Goal: Task Accomplishment & Management: Use online tool/utility

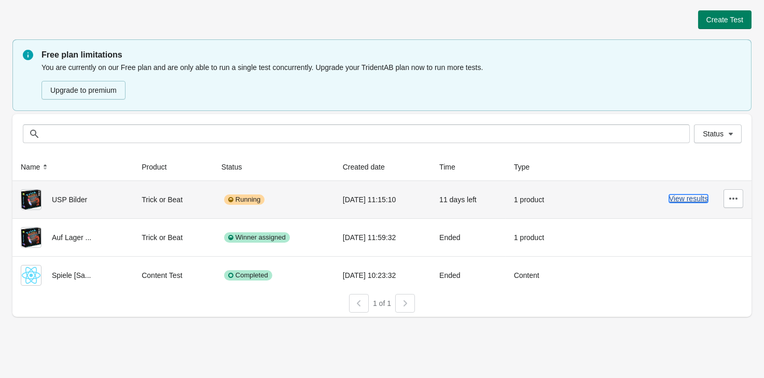
click at [696, 201] on button "View results" at bounding box center [688, 199] width 39 height 8
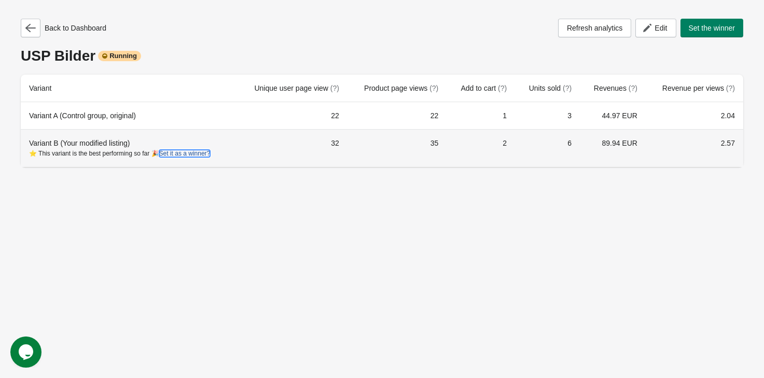
click at [194, 155] on button "Set it as a winner?" at bounding box center [184, 153] width 51 height 7
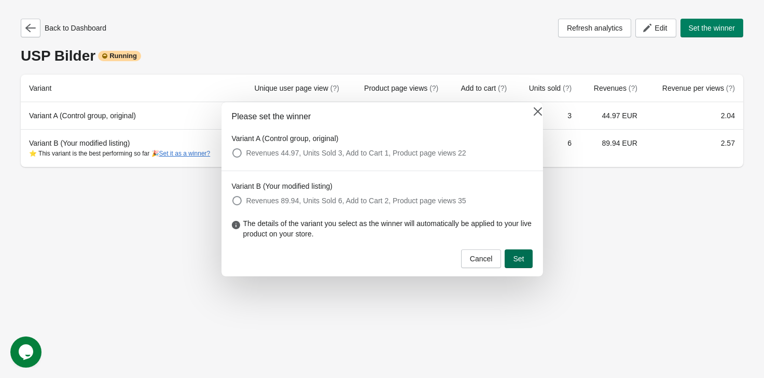
click at [532, 260] on button "Set" at bounding box center [519, 259] width 28 height 19
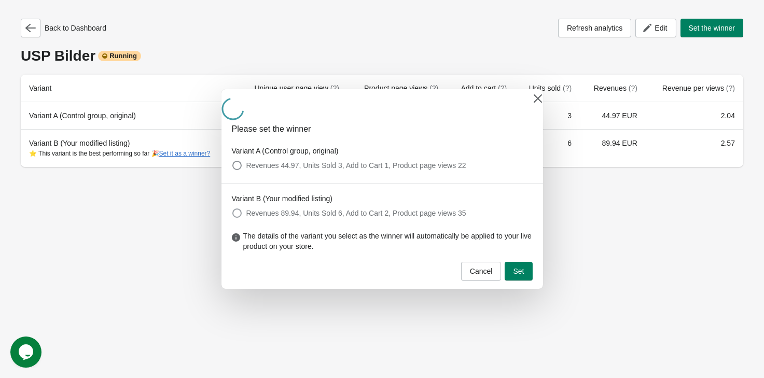
click at [236, 207] on label "Revenues 89.94, Units Sold 6, Add to Cart 2, Product page views 35" at bounding box center [349, 213] width 235 height 15
click at [483, 267] on span "Cancel" at bounding box center [481, 271] width 23 height 8
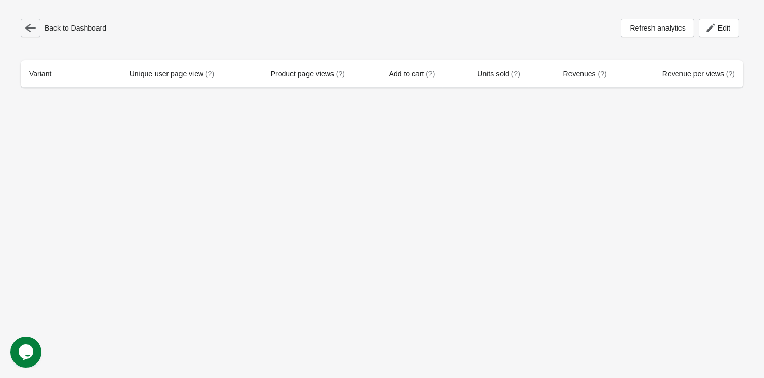
click at [32, 33] on icon "button" at bounding box center [30, 28] width 10 height 10
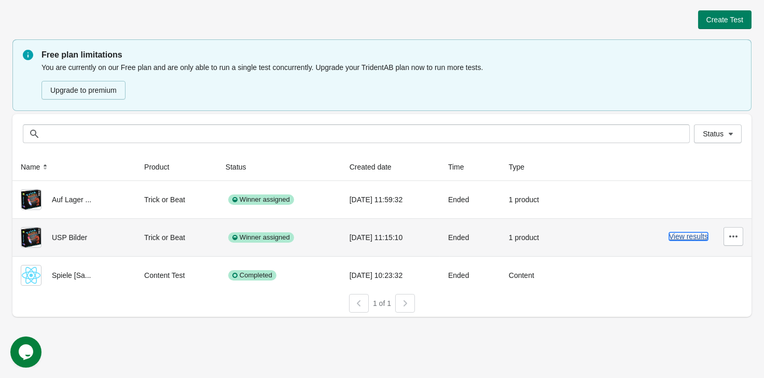
click at [679, 237] on button "View results" at bounding box center [688, 236] width 39 height 8
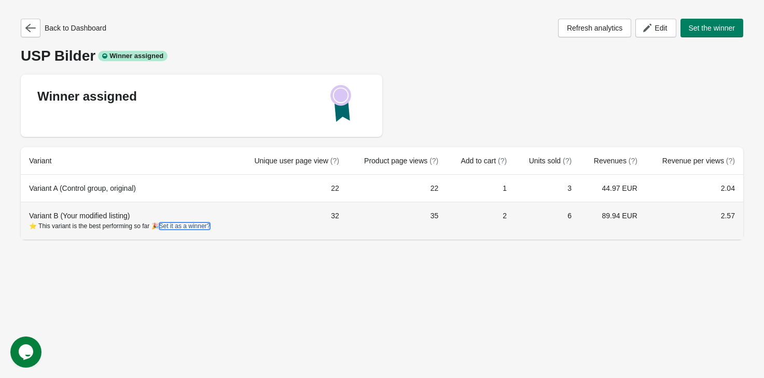
click at [204, 224] on button "Set it as a winner?" at bounding box center [184, 226] width 51 height 7
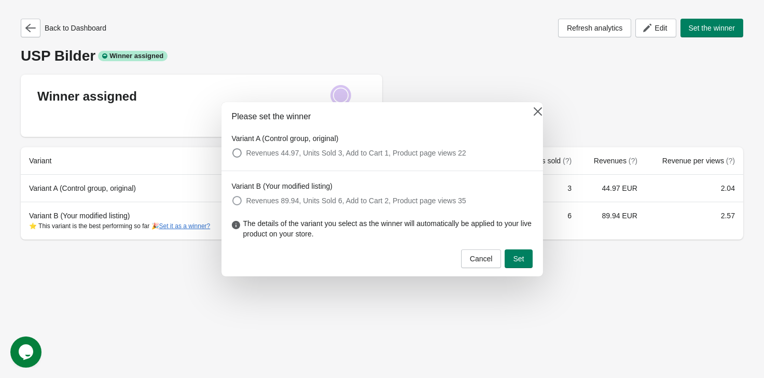
click at [283, 204] on span "Revenues 89.94, Units Sold 6, Add to Cart 2, Product page views 35" at bounding box center [356, 201] width 220 height 10
click at [523, 254] on button "Set" at bounding box center [519, 259] width 28 height 19
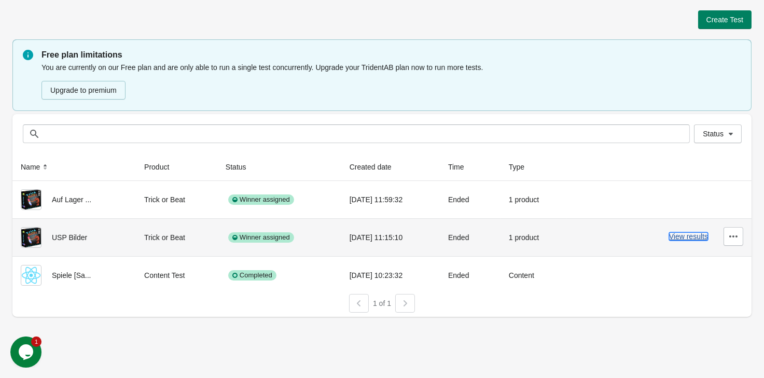
click at [702, 232] on button "View results" at bounding box center [688, 236] width 39 height 8
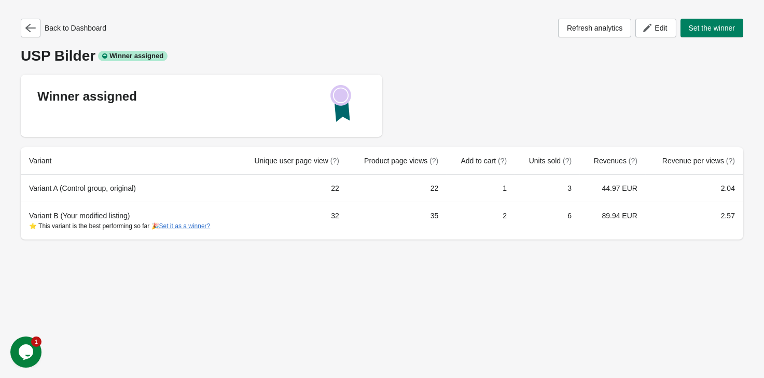
click at [43, 25] on div "Back to Dashboard" at bounding box center [64, 28] width 86 height 19
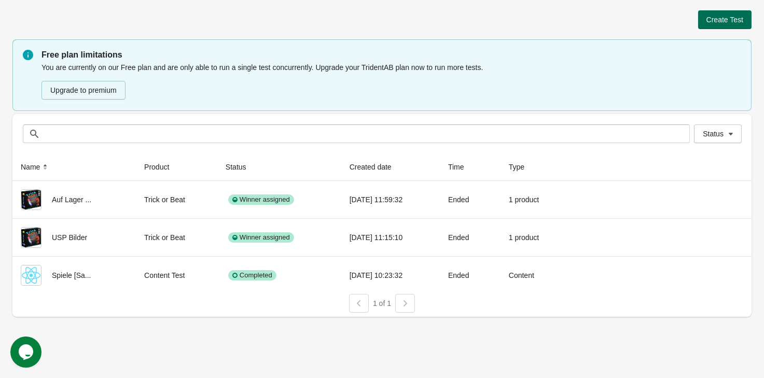
click at [710, 14] on button "Create Test" at bounding box center [724, 19] width 53 height 19
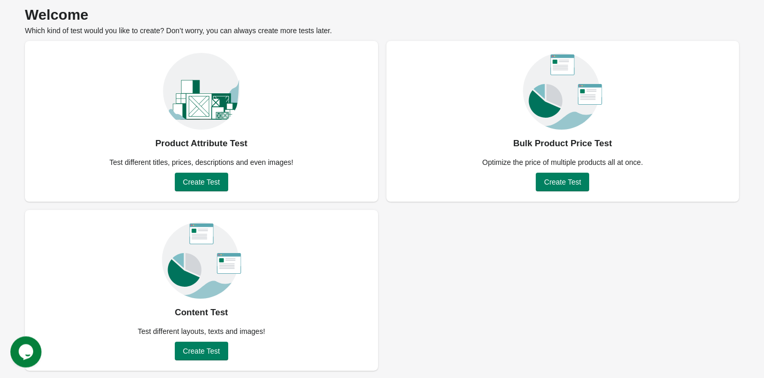
scroll to position [40, 0]
click at [220, 354] on button "Create Test" at bounding box center [201, 350] width 53 height 19
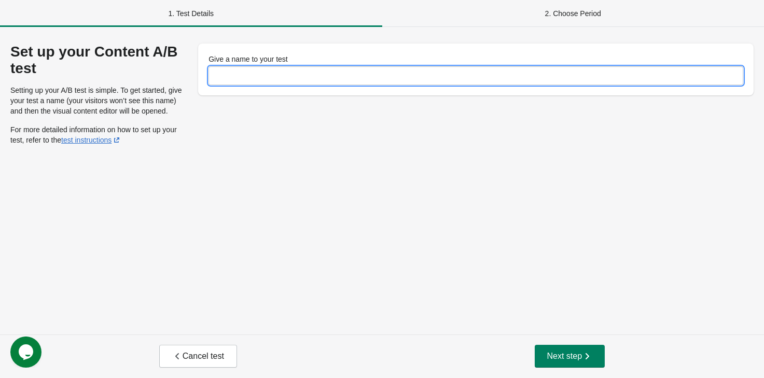
click at [302, 83] on input "Give a name to your test" at bounding box center [476, 75] width 535 height 19
type input "**********"
click at [594, 348] on button "Next step" at bounding box center [570, 356] width 71 height 23
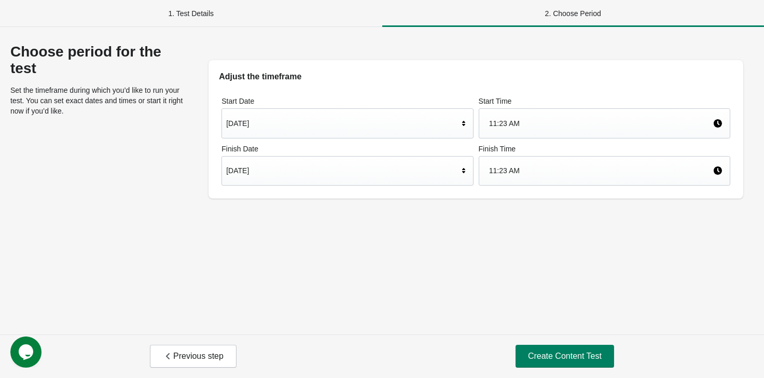
click at [315, 171] on div "Sep 1, 2025" at bounding box center [342, 171] width 232 height 20
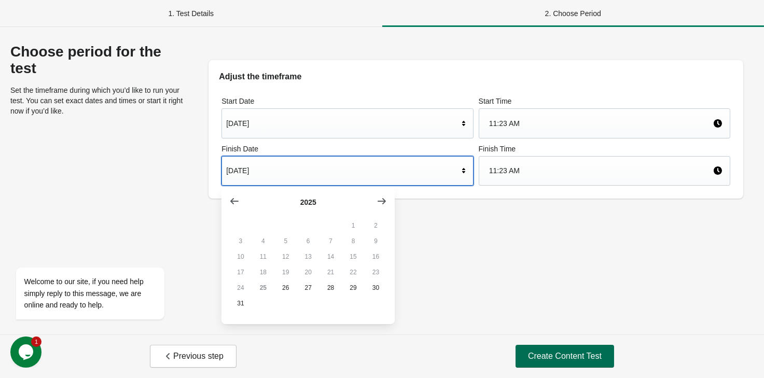
click at [543, 352] on span "Create Content Test" at bounding box center [565, 356] width 74 height 10
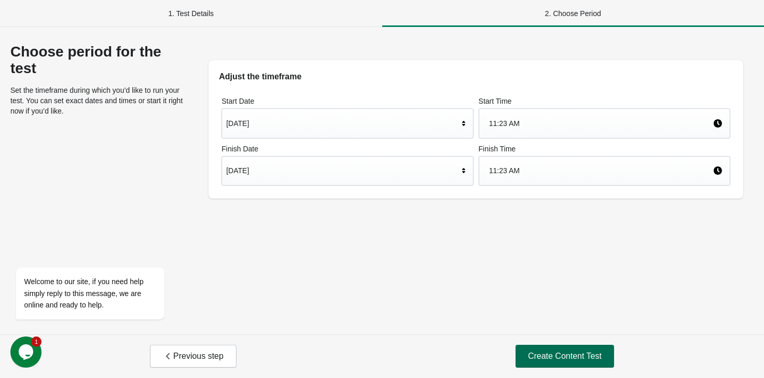
click at [561, 351] on span "Create Content Test" at bounding box center [565, 356] width 74 height 10
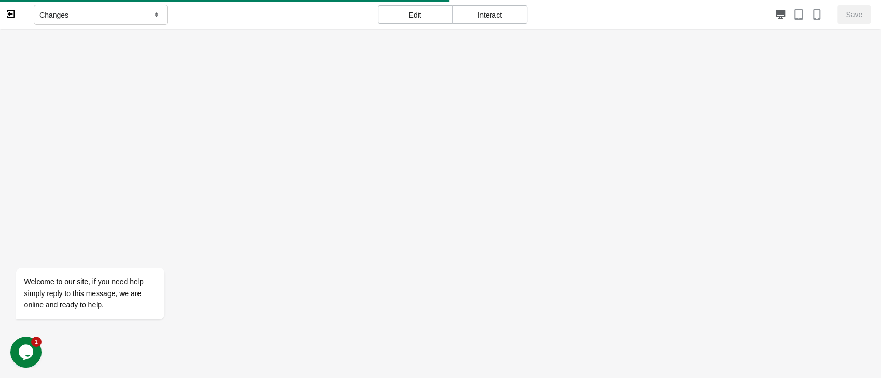
click at [470, 13] on div "Interact" at bounding box center [490, 14] width 75 height 19
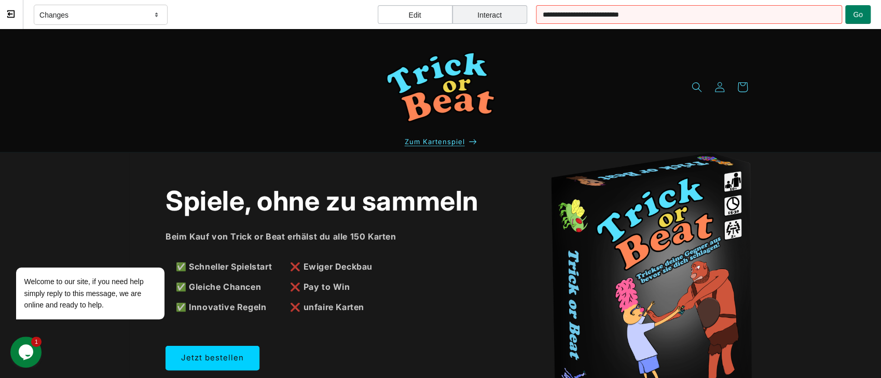
click at [455, 146] on p "Zum Kartenspiel" at bounding box center [441, 142] width 72 height 20
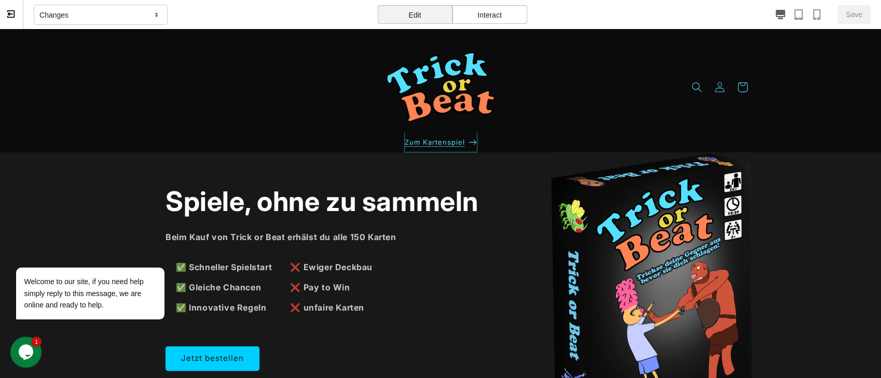
click at [451, 138] on p "Zum Kartenspiel" at bounding box center [440, 142] width 73 height 20
select select "*****"
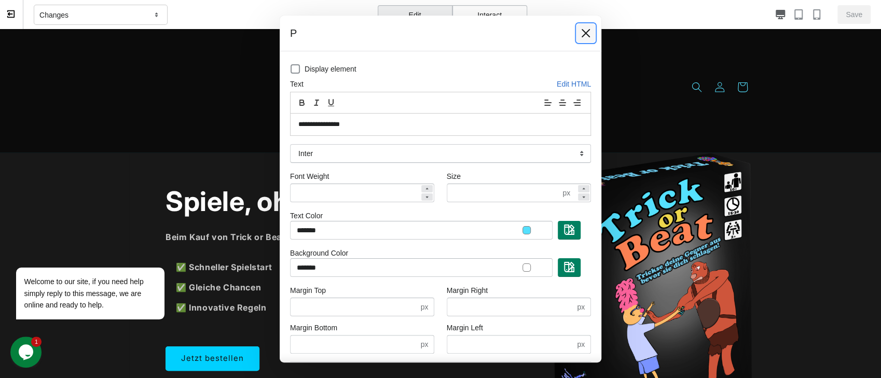
click at [588, 33] on icon at bounding box center [586, 33] width 10 height 10
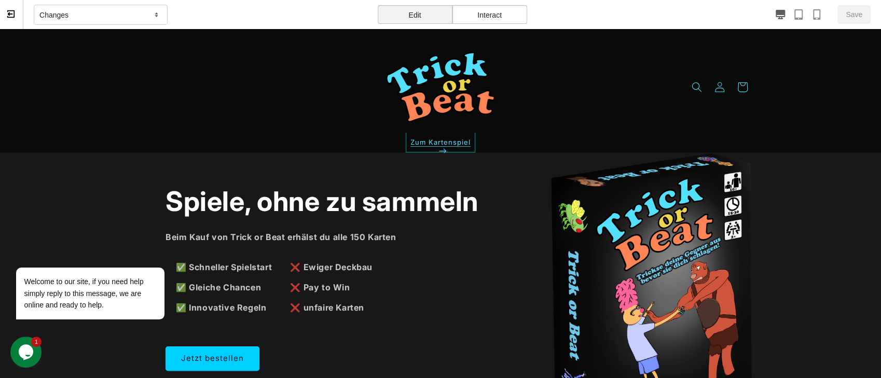
click at [464, 139] on p "Zum Kartenspiel" at bounding box center [441, 142] width 70 height 20
select select "*****"
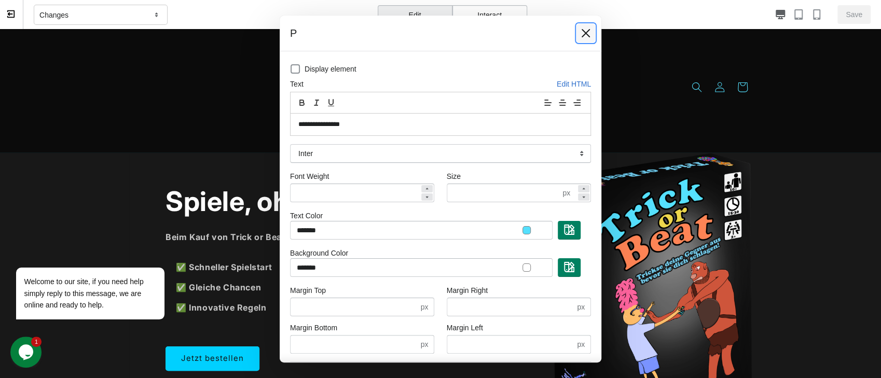
drag, startPoint x: 585, startPoint y: 32, endPoint x: 566, endPoint y: 1, distance: 36.1
click at [585, 32] on icon at bounding box center [586, 33] width 8 height 8
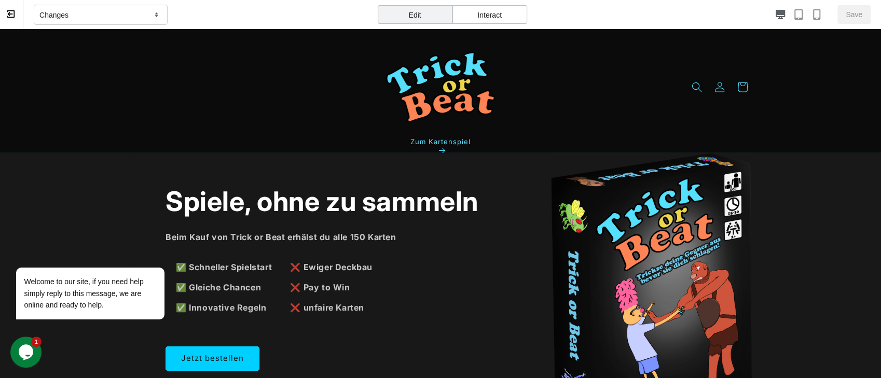
click at [502, 21] on div "Interact" at bounding box center [490, 14] width 75 height 19
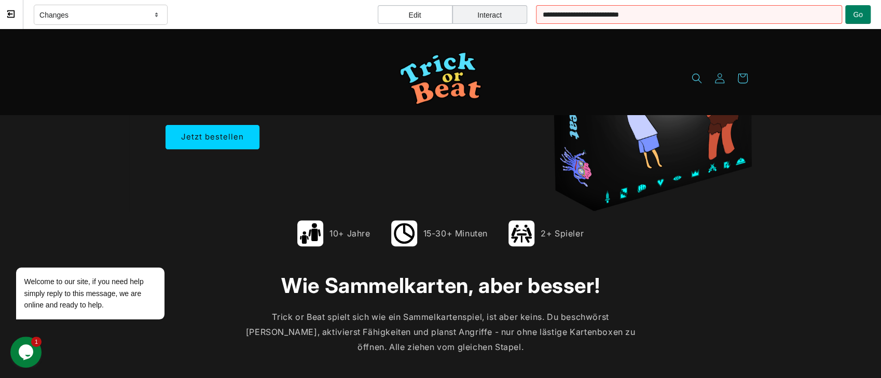
scroll to position [219, 0]
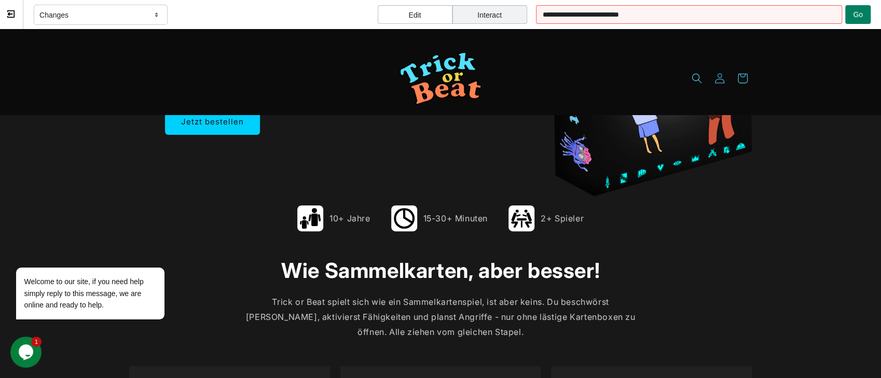
click at [231, 131] on link "Jetzt bestellen" at bounding box center [213, 122] width 94 height 24
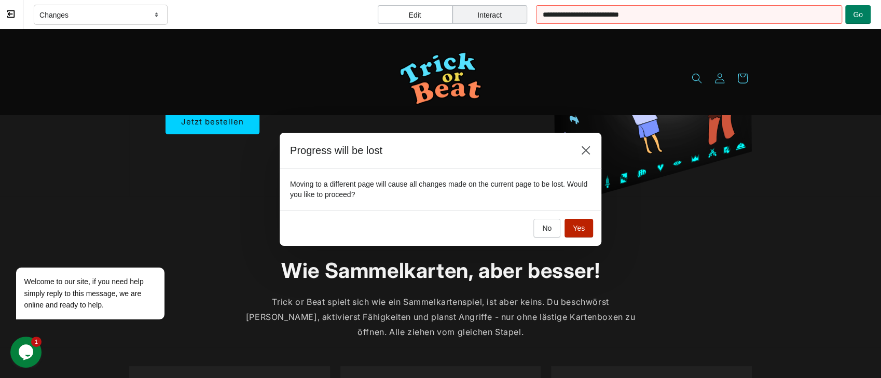
click at [575, 225] on span "Yes" at bounding box center [579, 228] width 12 height 8
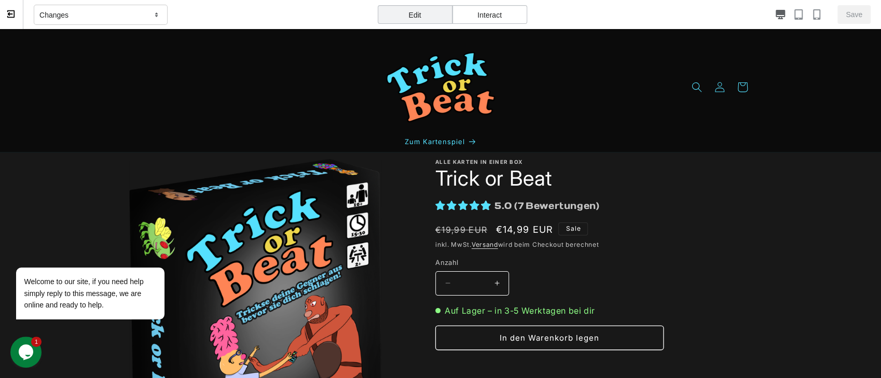
scroll to position [0, 0]
click at [579, 230] on span "Sale" at bounding box center [573, 229] width 30 height 13
click at [572, 226] on span "Sale" at bounding box center [573, 229] width 30 height 13
click at [486, 202] on em at bounding box center [485, 205] width 9 height 9
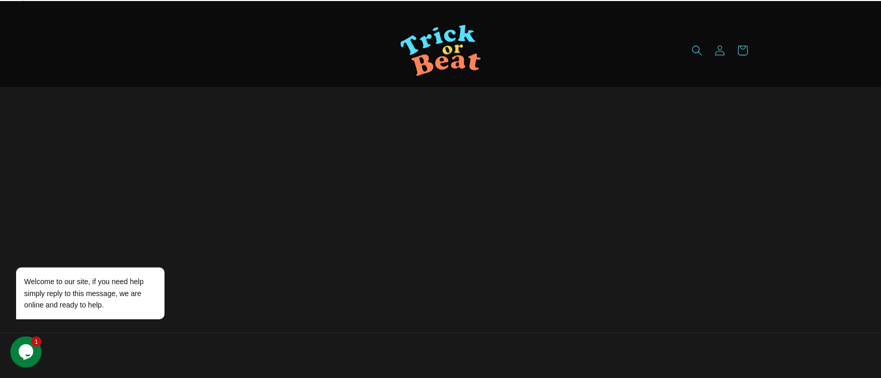
scroll to position [670, 0]
select select "********"
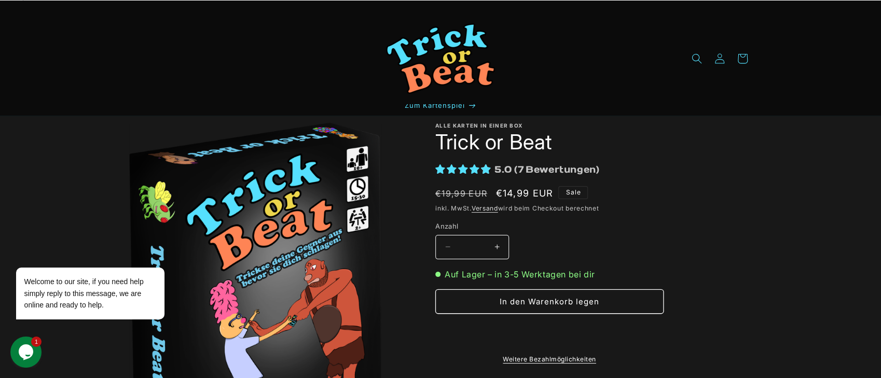
scroll to position [0, 0]
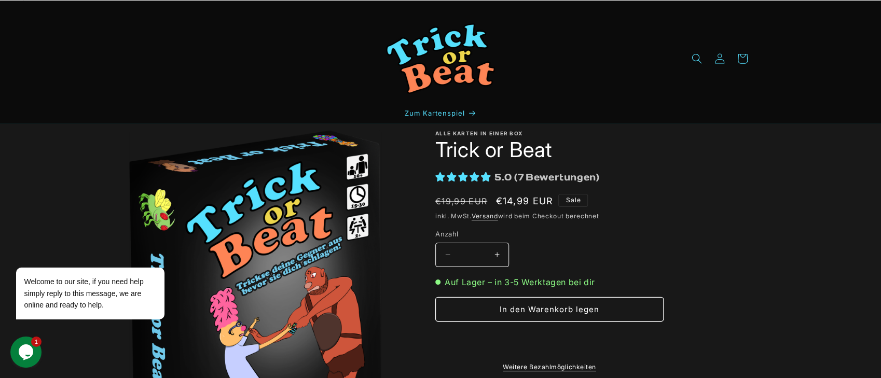
click at [531, 180] on span "Bewertungen" at bounding box center [561, 176] width 71 height 9
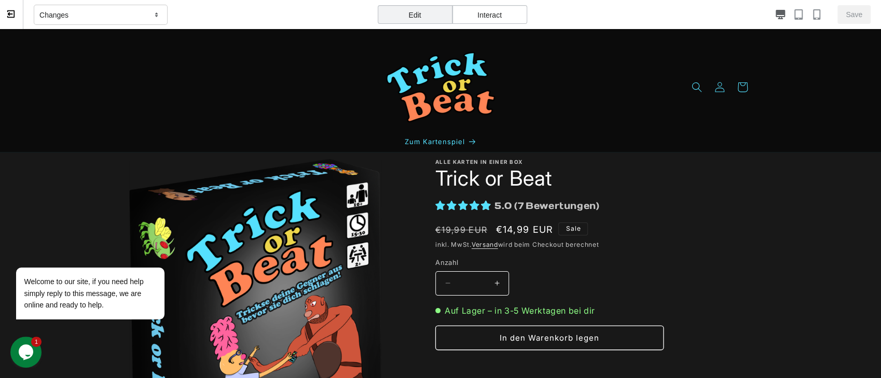
click at [412, 20] on div "Edit" at bounding box center [415, 14] width 75 height 19
click at [513, 203] on div "5.0 ( 7 Bewertungen )" at bounding box center [545, 205] width 107 height 9
click at [531, 183] on h1 "Trick or Beat" at bounding box center [593, 178] width 317 height 27
click at [526, 176] on h1 "Trick or Beat" at bounding box center [593, 178] width 317 height 27
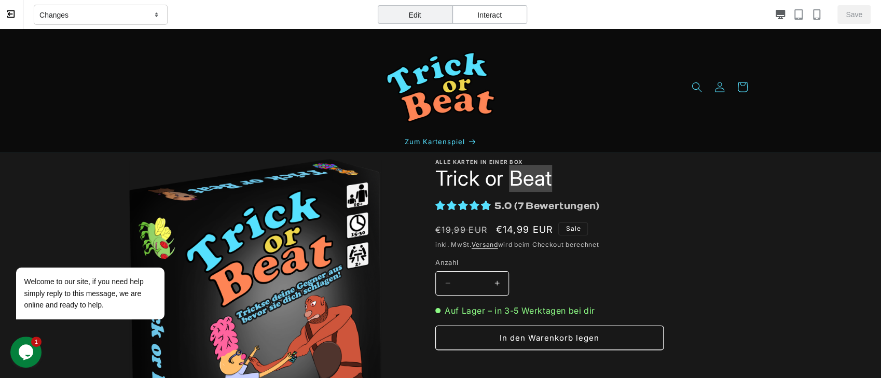
click at [488, 14] on div "Interact" at bounding box center [490, 14] width 75 height 19
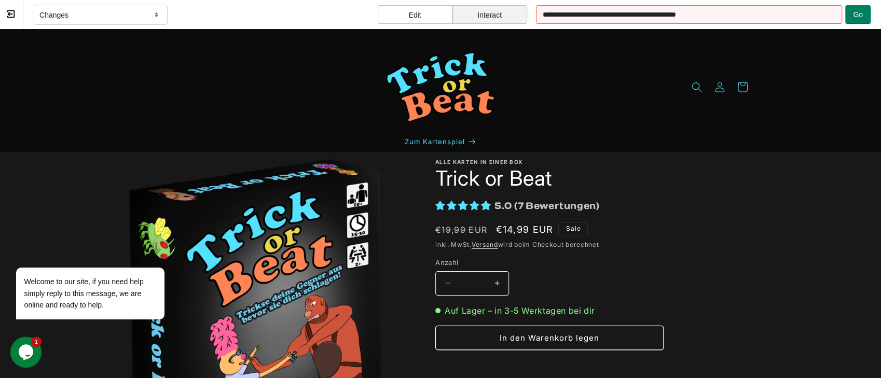
click at [521, 209] on span "7" at bounding box center [520, 205] width 6 height 9
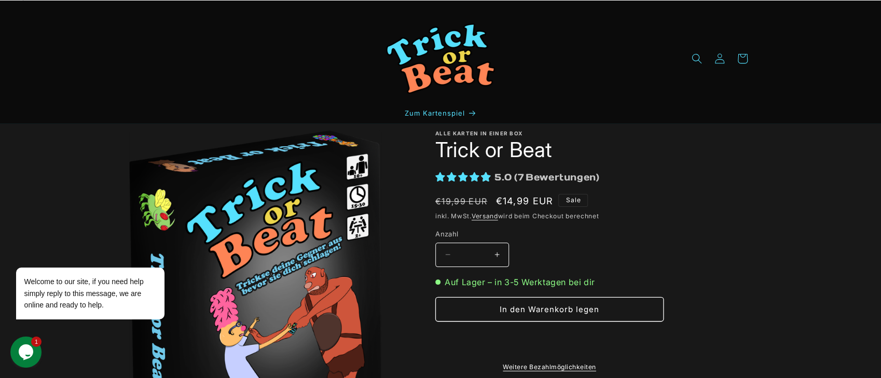
click at [533, 180] on span "Bewertungen" at bounding box center [561, 176] width 71 height 9
drag, startPoint x: 604, startPoint y: 177, endPoint x: 447, endPoint y: 175, distance: 156.7
click at [447, 175] on ryviu-widget-total "5.0 ( 7 Bewertungen )" at bounding box center [593, 178] width 317 height 15
click at [515, 180] on span "(" at bounding box center [516, 176] width 4 height 9
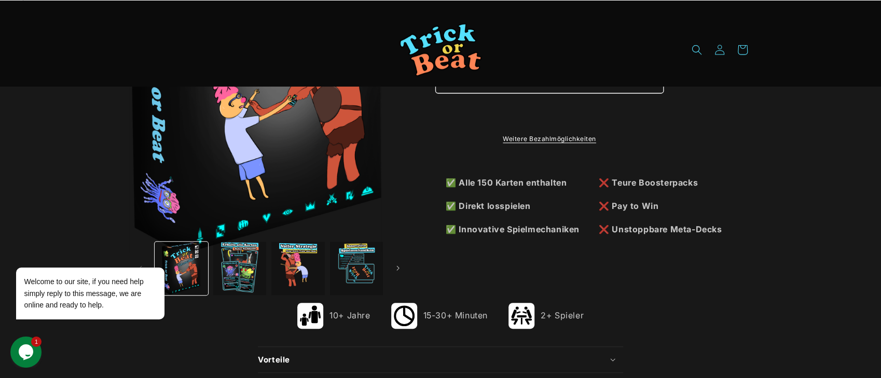
click at [449, 317] on span "15-30+ Minuten" at bounding box center [455, 315] width 64 height 15
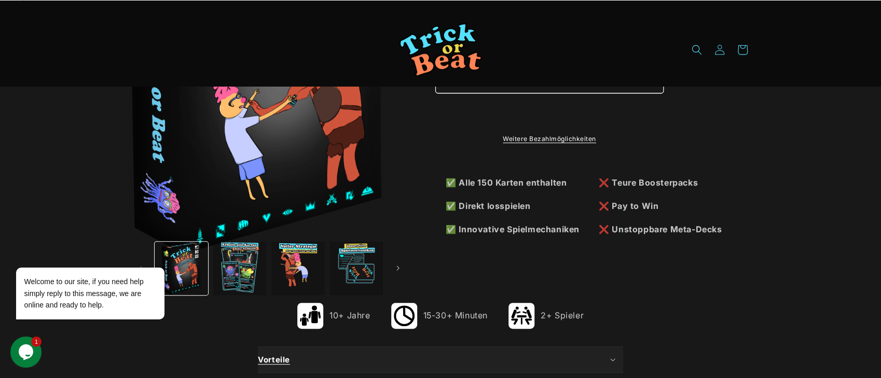
click at [395, 354] on summary "Vorteile" at bounding box center [440, 360] width 365 height 26
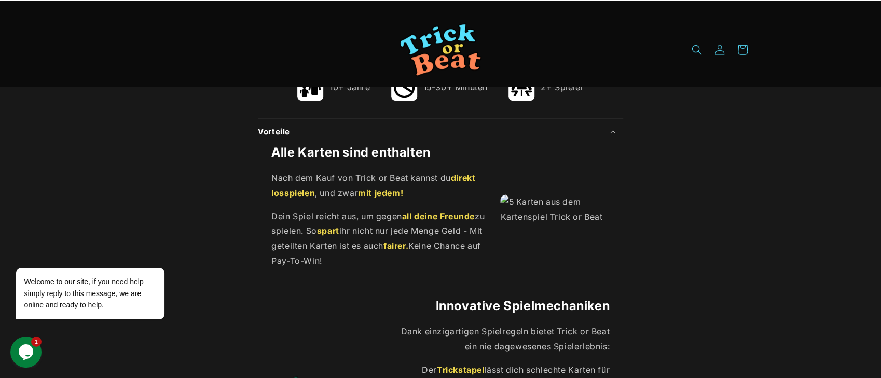
click at [379, 220] on p "Dein Spiel reicht aus, um gegen all deine Freunde zu spielen. So spart ihr nich…" at bounding box center [380, 239] width 218 height 60
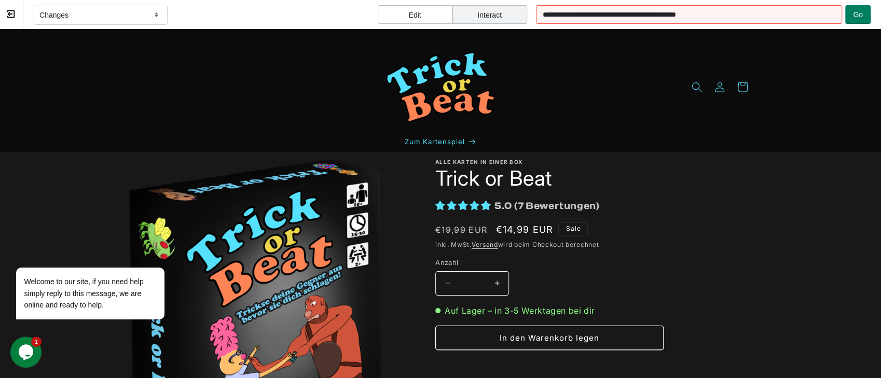
click at [439, 20] on div "Edit" at bounding box center [415, 14] width 75 height 19
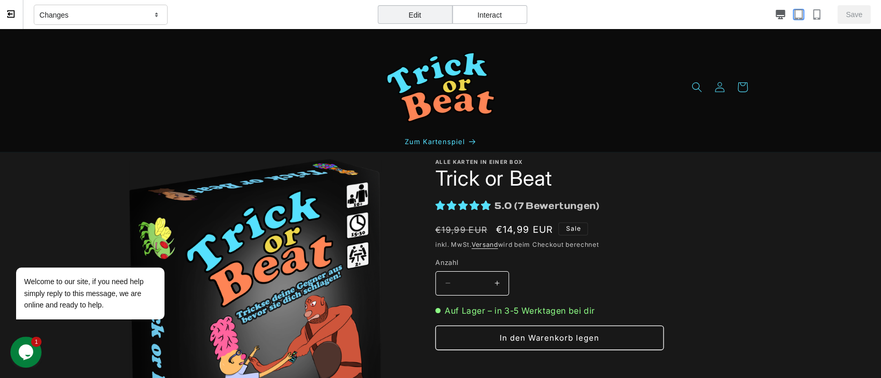
click at [764, 14] on icon "button" at bounding box center [798, 14] width 8 height 10
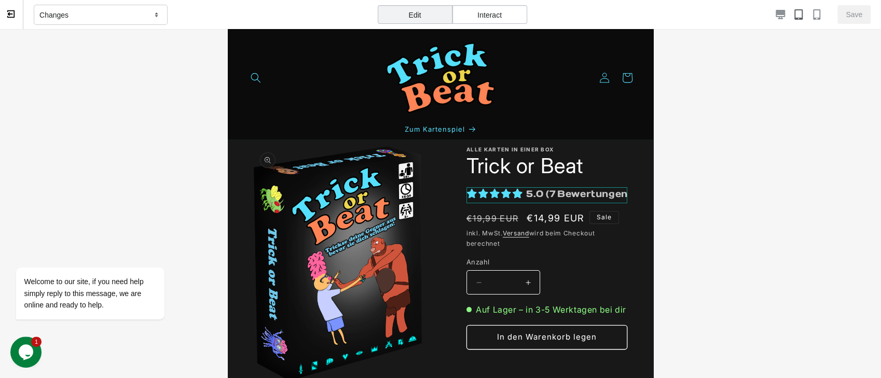
click at [546, 199] on ryviu-widget-total "5.0 ( 7 Bewertungen )" at bounding box center [547, 195] width 161 height 16
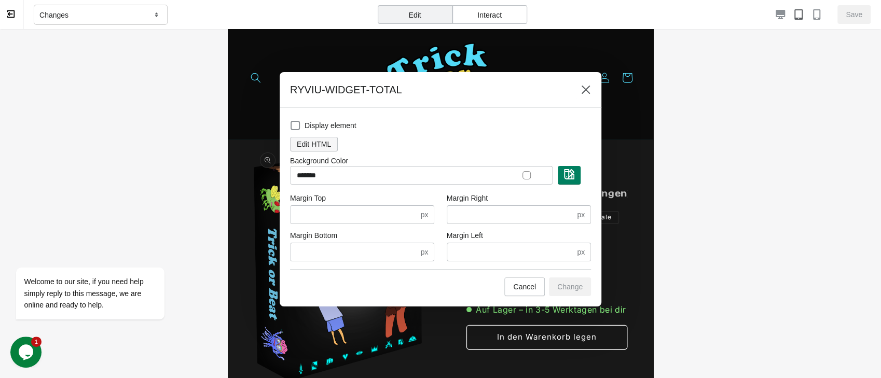
click at [328, 148] on span "Edit HTML" at bounding box center [314, 144] width 34 height 8
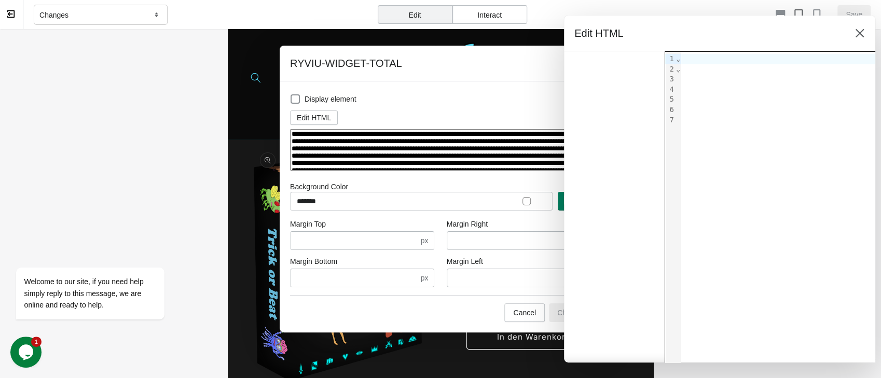
click at [429, 153] on textarea "**********" at bounding box center [440, 150] width 301 height 42
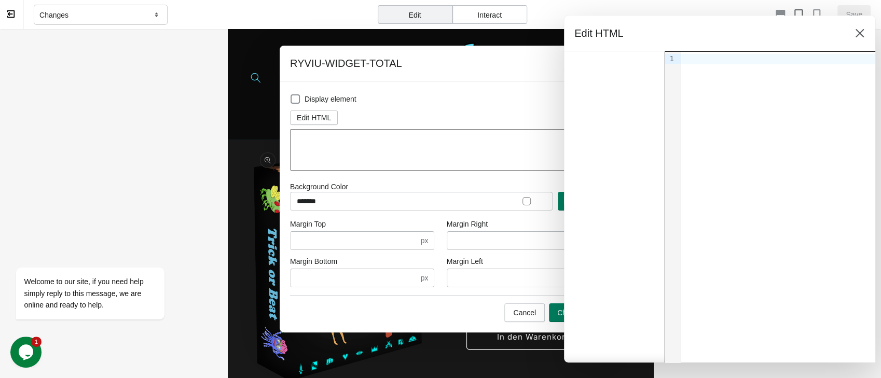
click at [467, 107] on div "Edit HTML" at bounding box center [440, 117] width 301 height 23
click at [764, 28] on icon at bounding box center [860, 33] width 10 height 10
type textarea "**********"
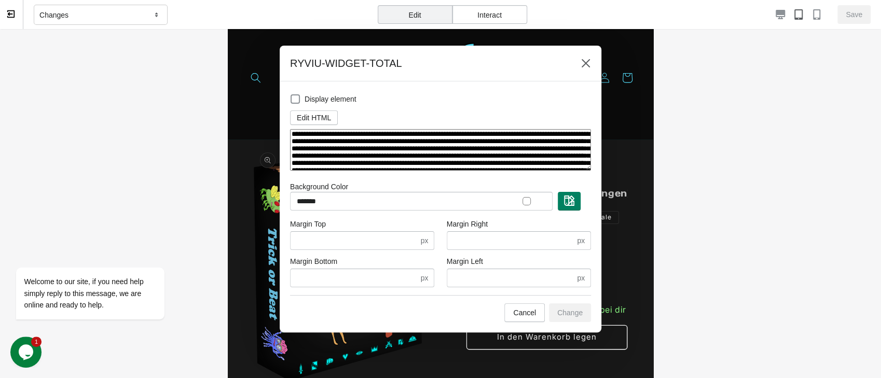
click at [494, 154] on textarea "**********" at bounding box center [440, 150] width 301 height 42
click at [509, 147] on textarea "**********" at bounding box center [440, 150] width 301 height 42
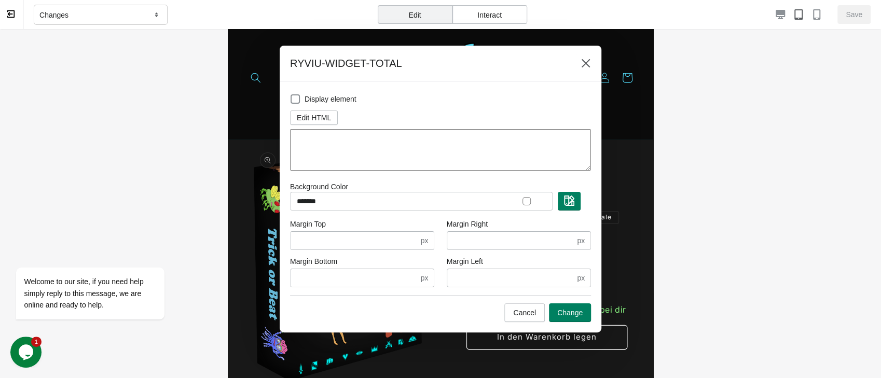
click at [480, 179] on div "Display element Edit HTML Background Color ******* Margin Top * px Margin Botto…" at bounding box center [440, 190] width 301 height 196
click at [575, 309] on span "Change" at bounding box center [569, 313] width 25 height 8
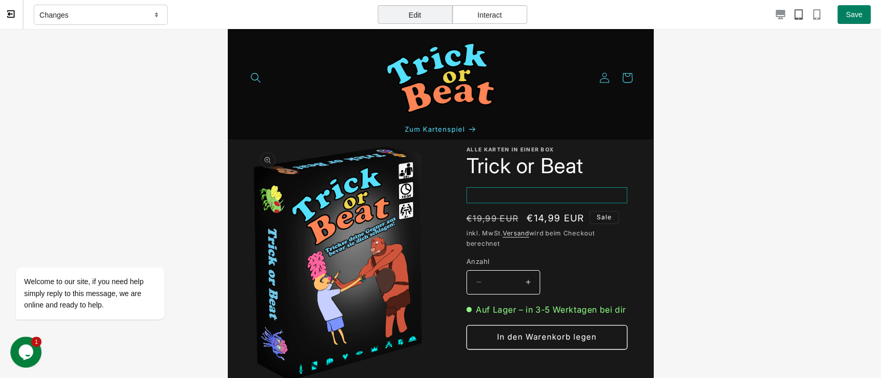
click at [501, 197] on ryviu-widget-total at bounding box center [547, 195] width 161 height 16
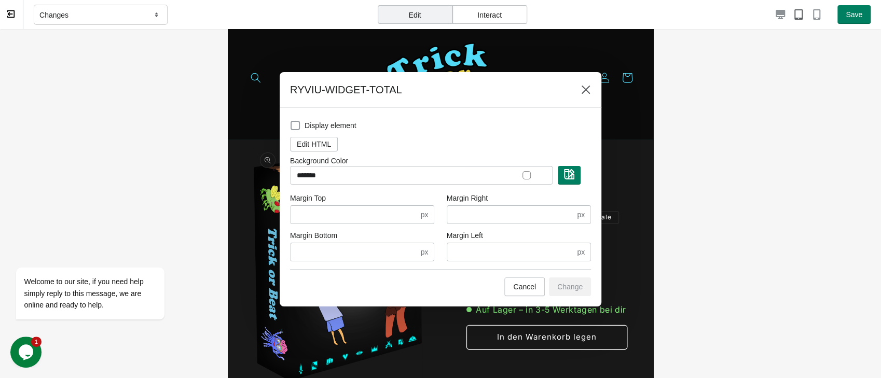
click at [293, 124] on span at bounding box center [295, 125] width 9 height 9
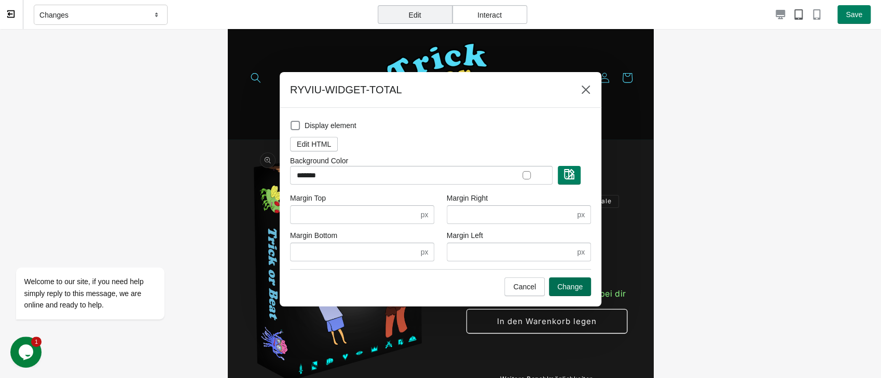
click at [571, 289] on span "Change" at bounding box center [569, 287] width 25 height 8
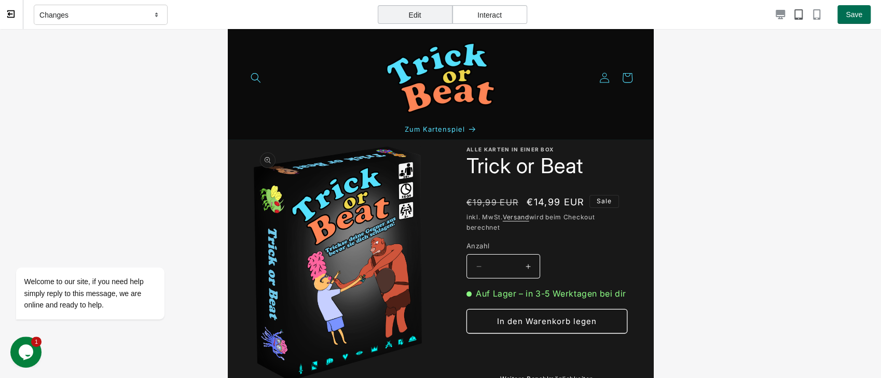
click at [764, 13] on button "Save" at bounding box center [854, 14] width 33 height 19
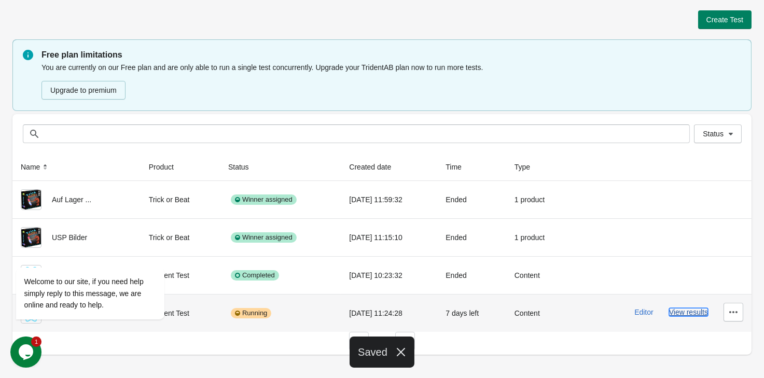
click at [687, 316] on button "View results" at bounding box center [688, 312] width 39 height 8
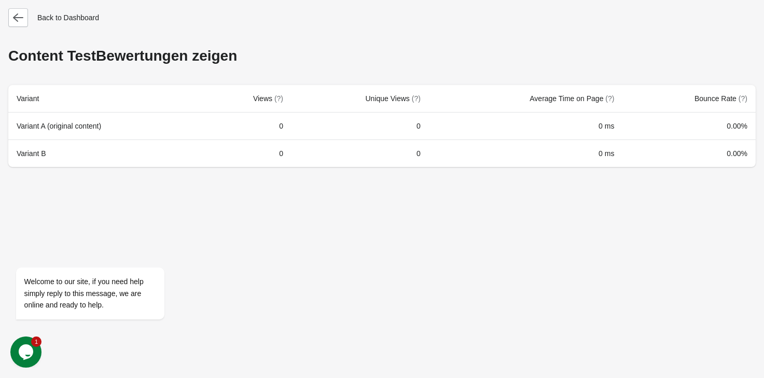
click at [31, 20] on div "Back to Dashboard" at bounding box center [53, 17] width 91 height 19
click at [20, 23] on button "button" at bounding box center [18, 17] width 20 height 19
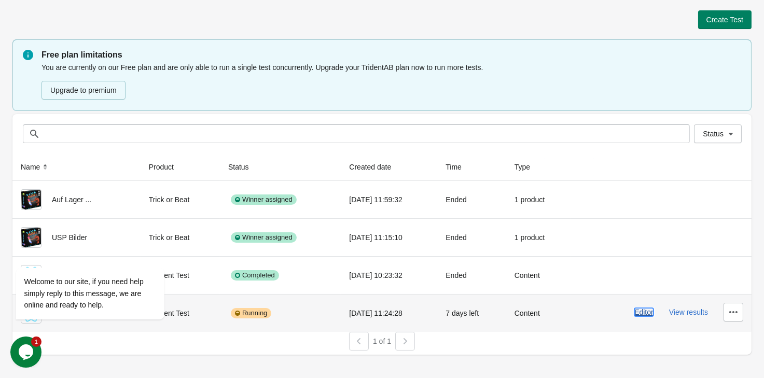
click at [643, 311] on button "Editor" at bounding box center [644, 312] width 19 height 8
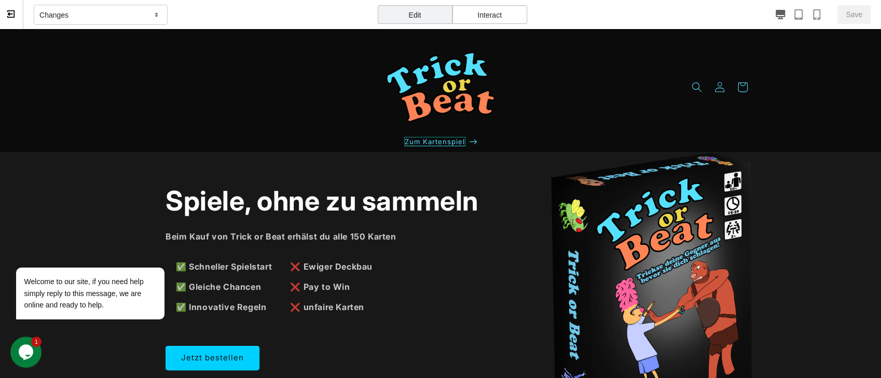
click at [460, 142] on span "Zum Kartenspiel" at bounding box center [434, 141] width 61 height 9
select select "*****"
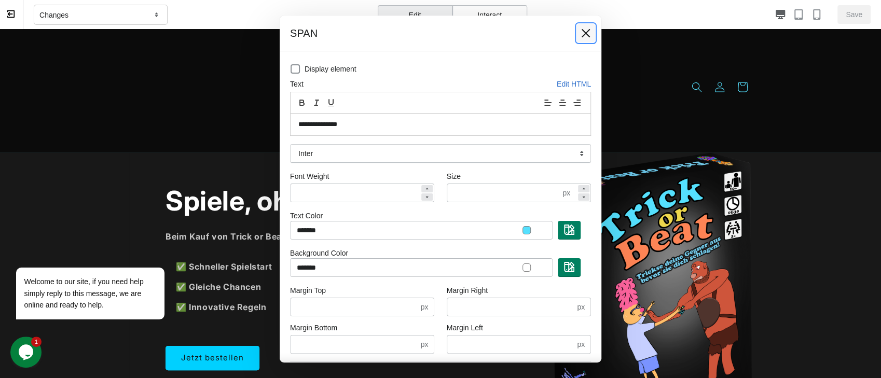
click at [590, 34] on icon at bounding box center [586, 33] width 10 height 10
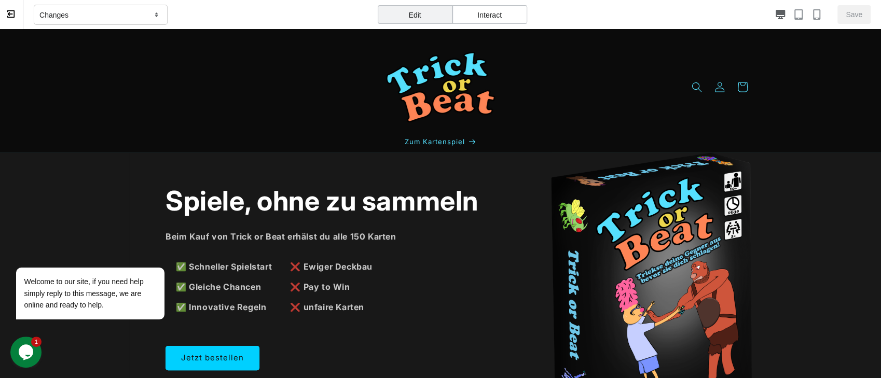
click at [513, 12] on div "Interact" at bounding box center [490, 14] width 75 height 19
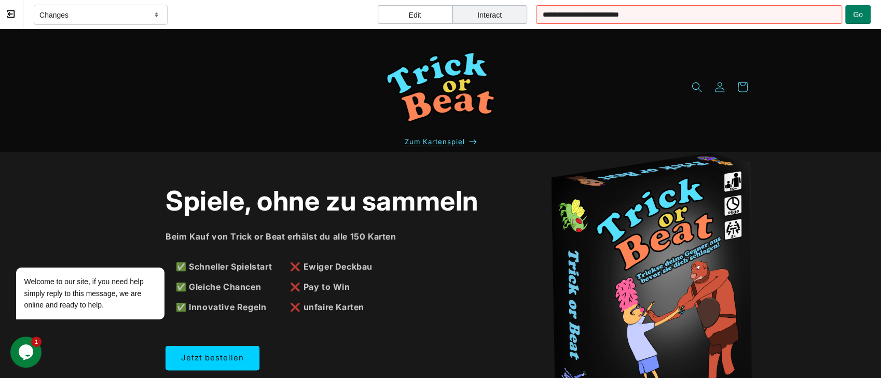
click at [449, 135] on p "Zum Kartenspiel" at bounding box center [441, 142] width 72 height 20
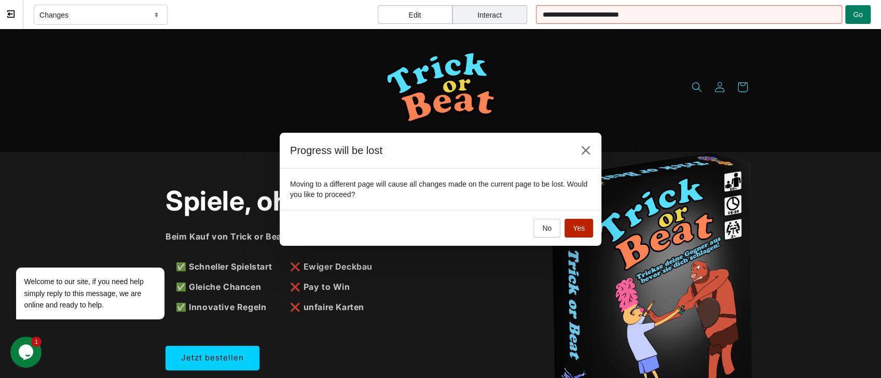
click at [573, 231] on button "Yes" at bounding box center [579, 228] width 29 height 19
